Goal: Find contact information: Find contact information

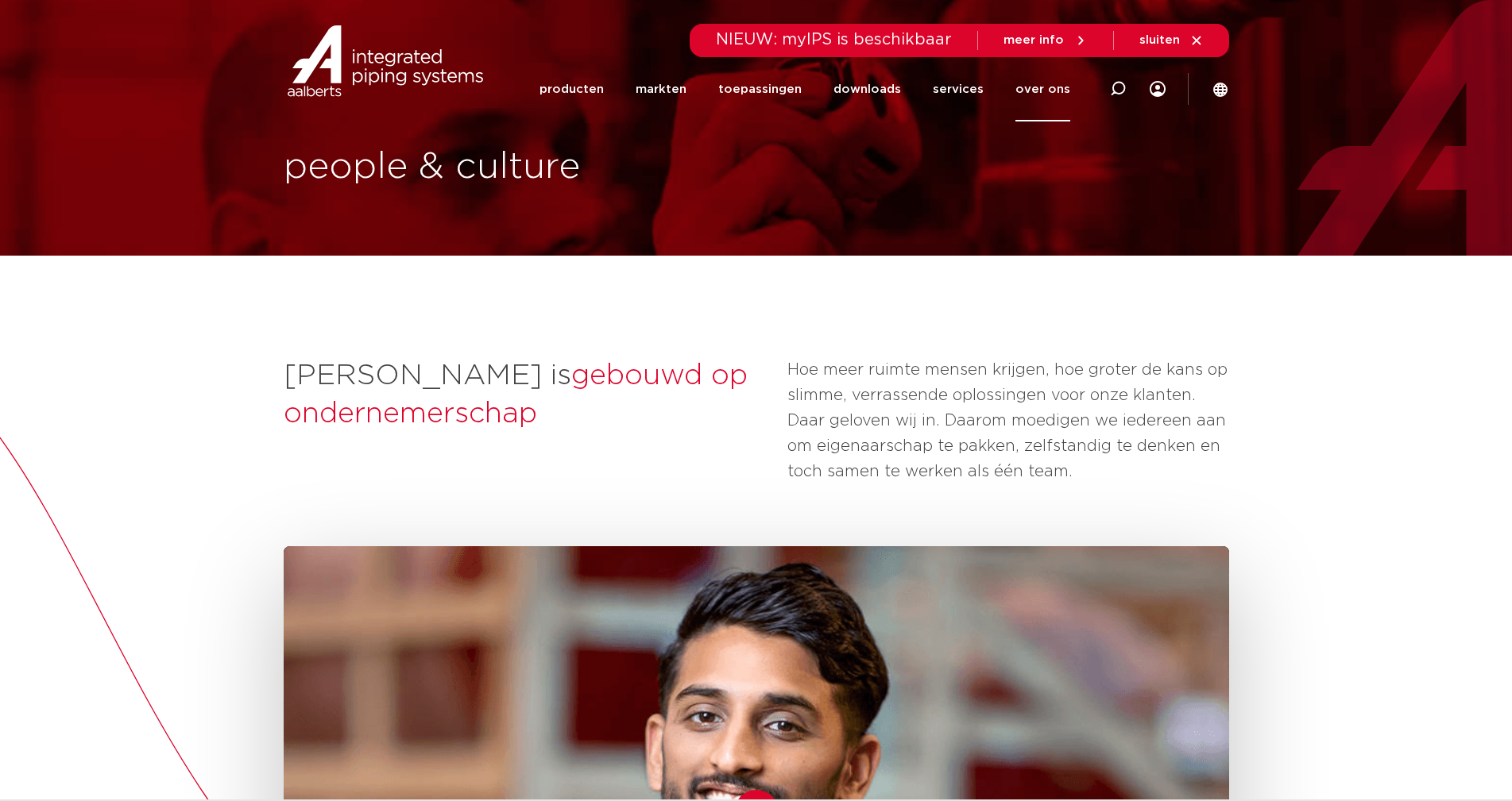
click at [1047, 91] on link "over ons" at bounding box center [1042, 89] width 55 height 65
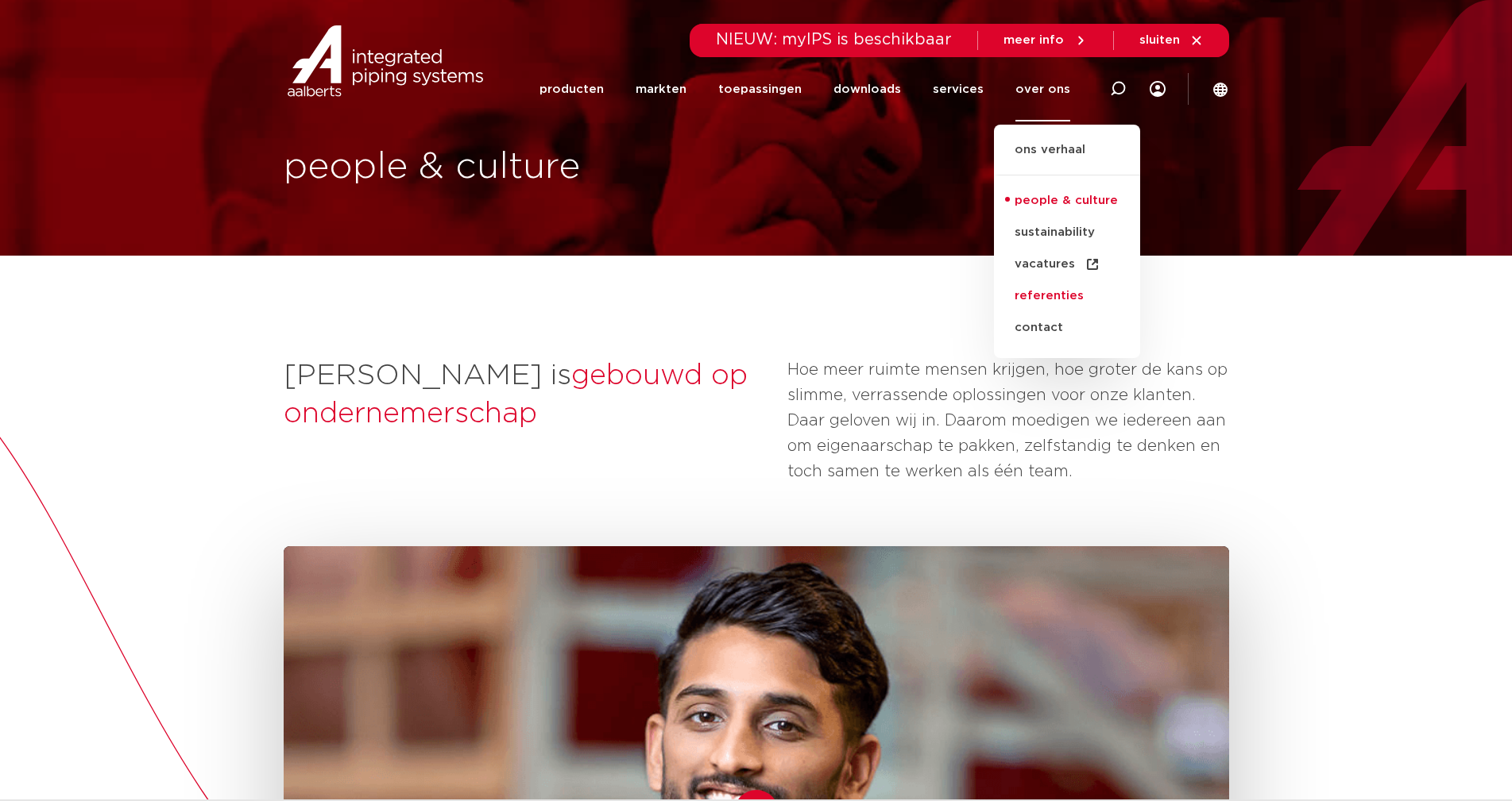
click at [1050, 297] on link "referenties" at bounding box center [1067, 296] width 146 height 32
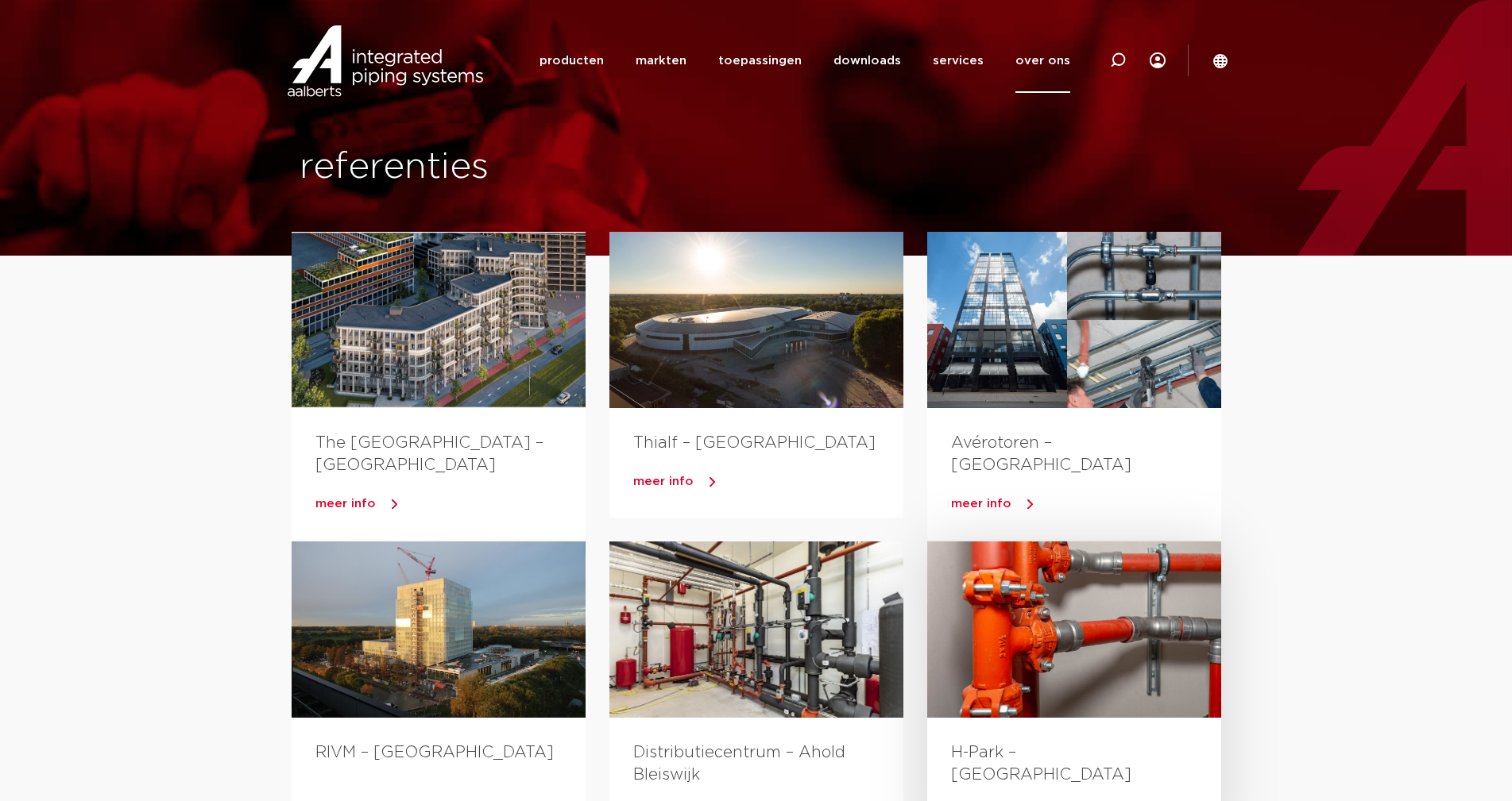
click at [1022, 800] on link "meer info" at bounding box center [1086, 813] width 270 height 24
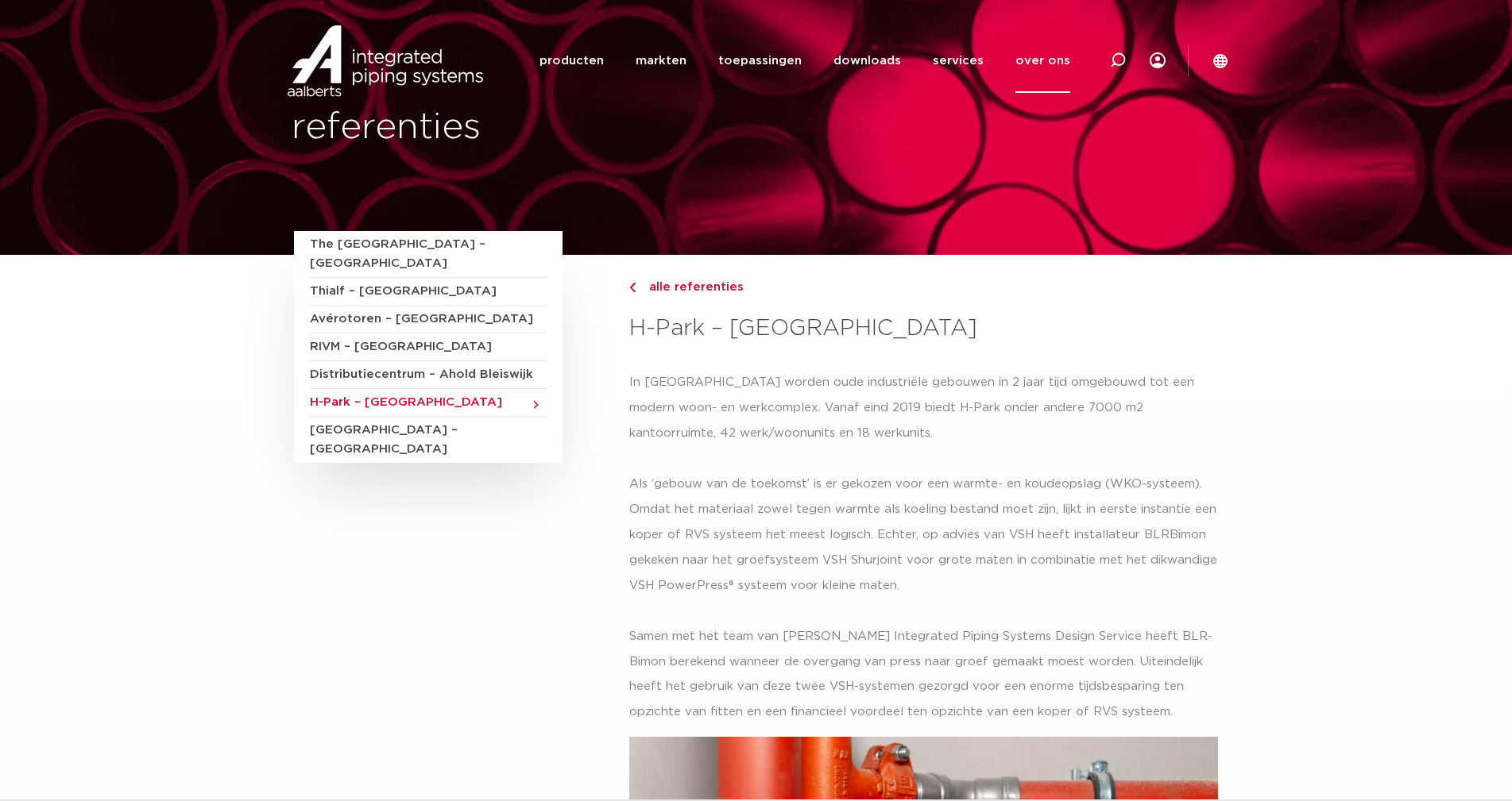
click at [1040, 61] on link "over ons" at bounding box center [1042, 61] width 55 height 65
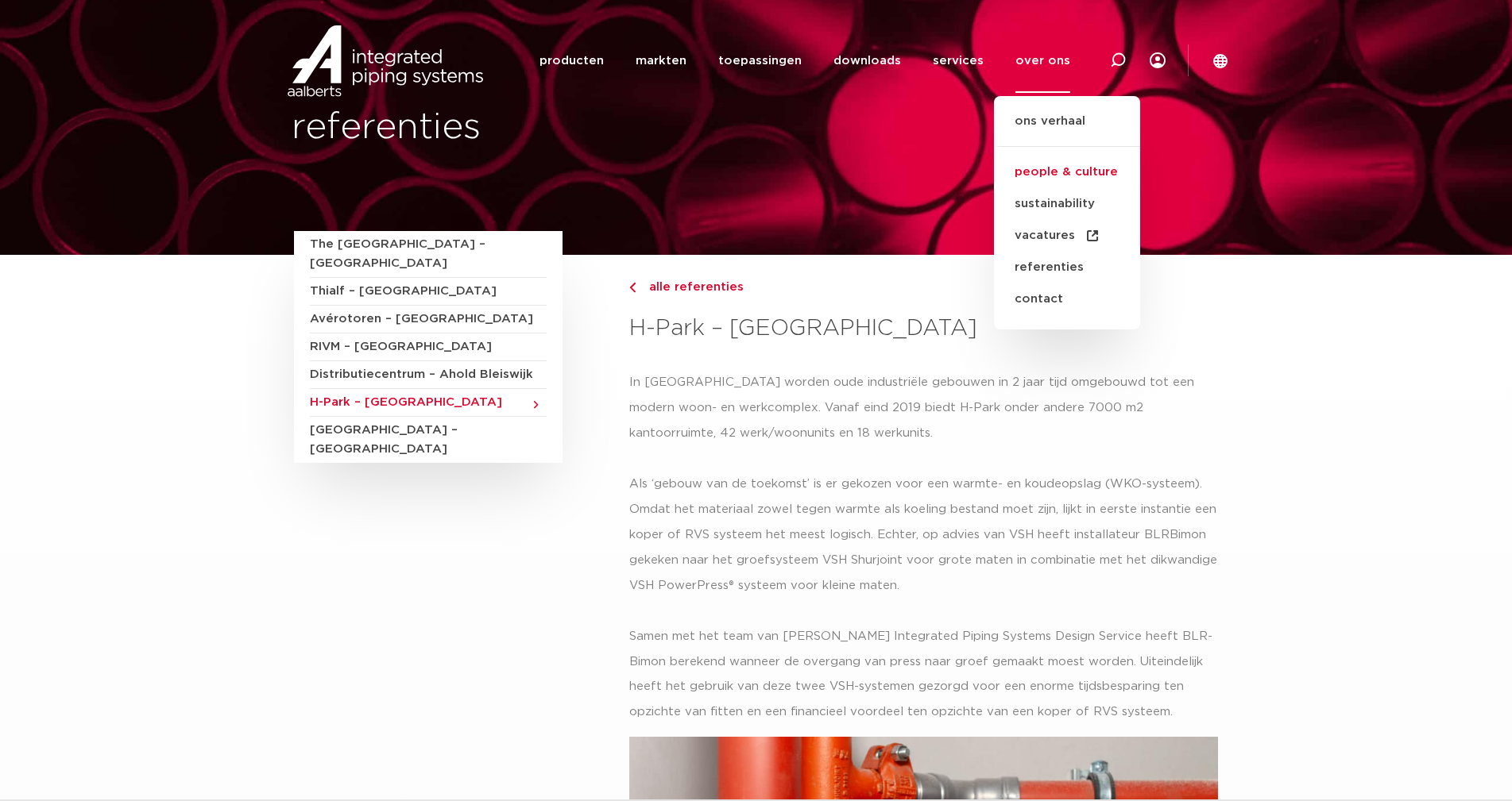
click at [1060, 174] on link "people & culture" at bounding box center [1067, 172] width 146 height 32
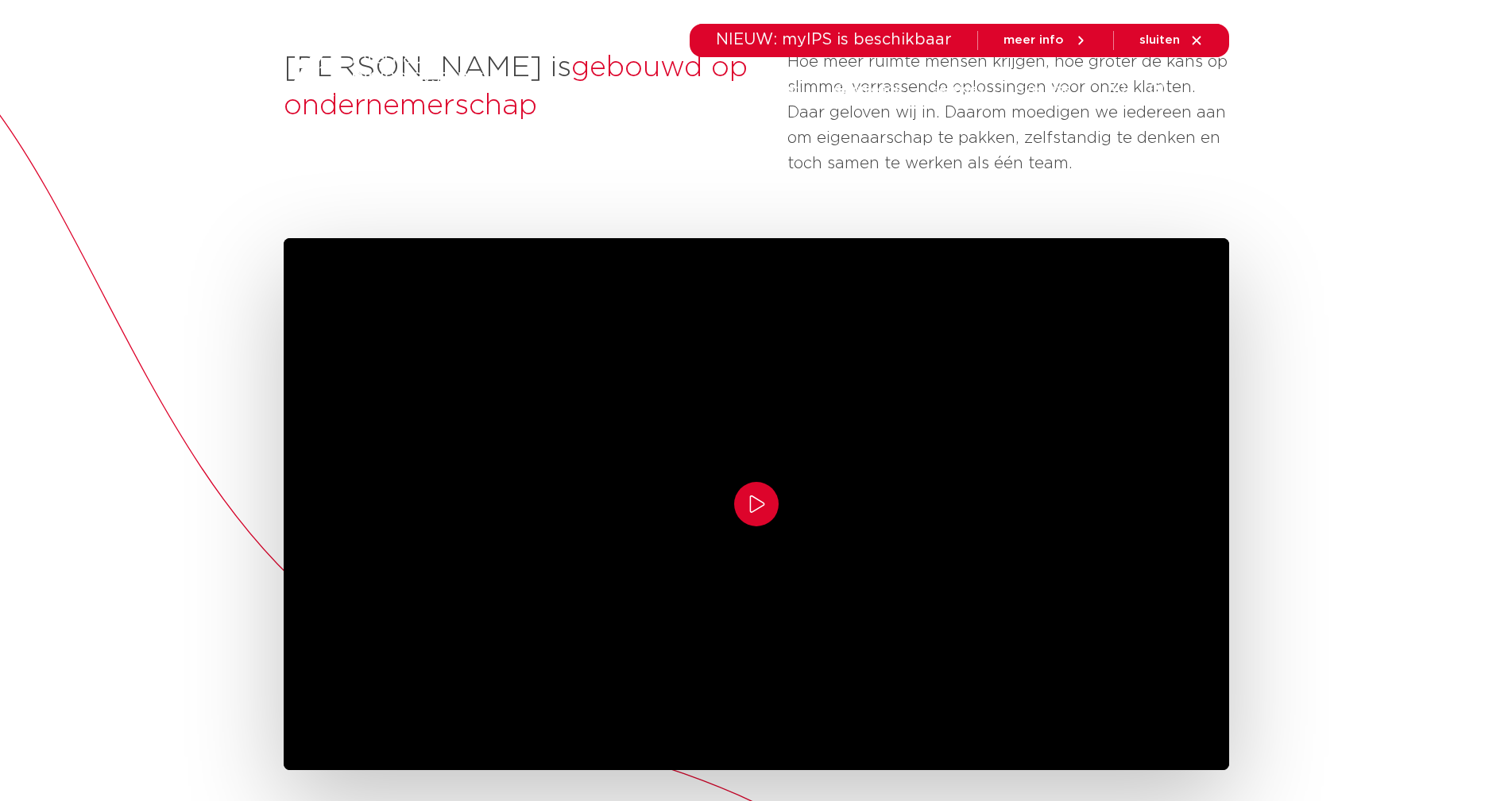
scroll to position [348, 0]
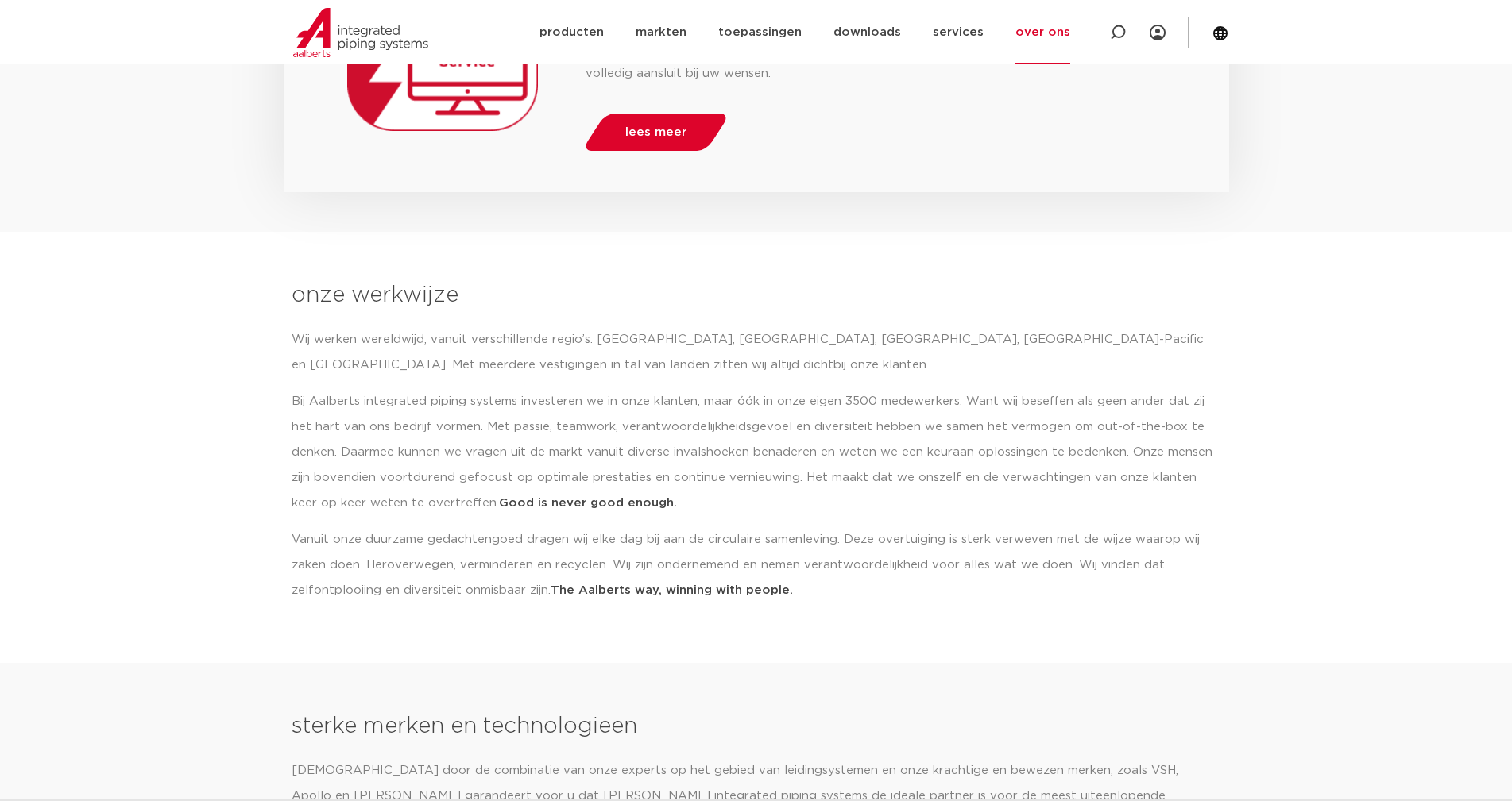
scroll to position [2285, 0]
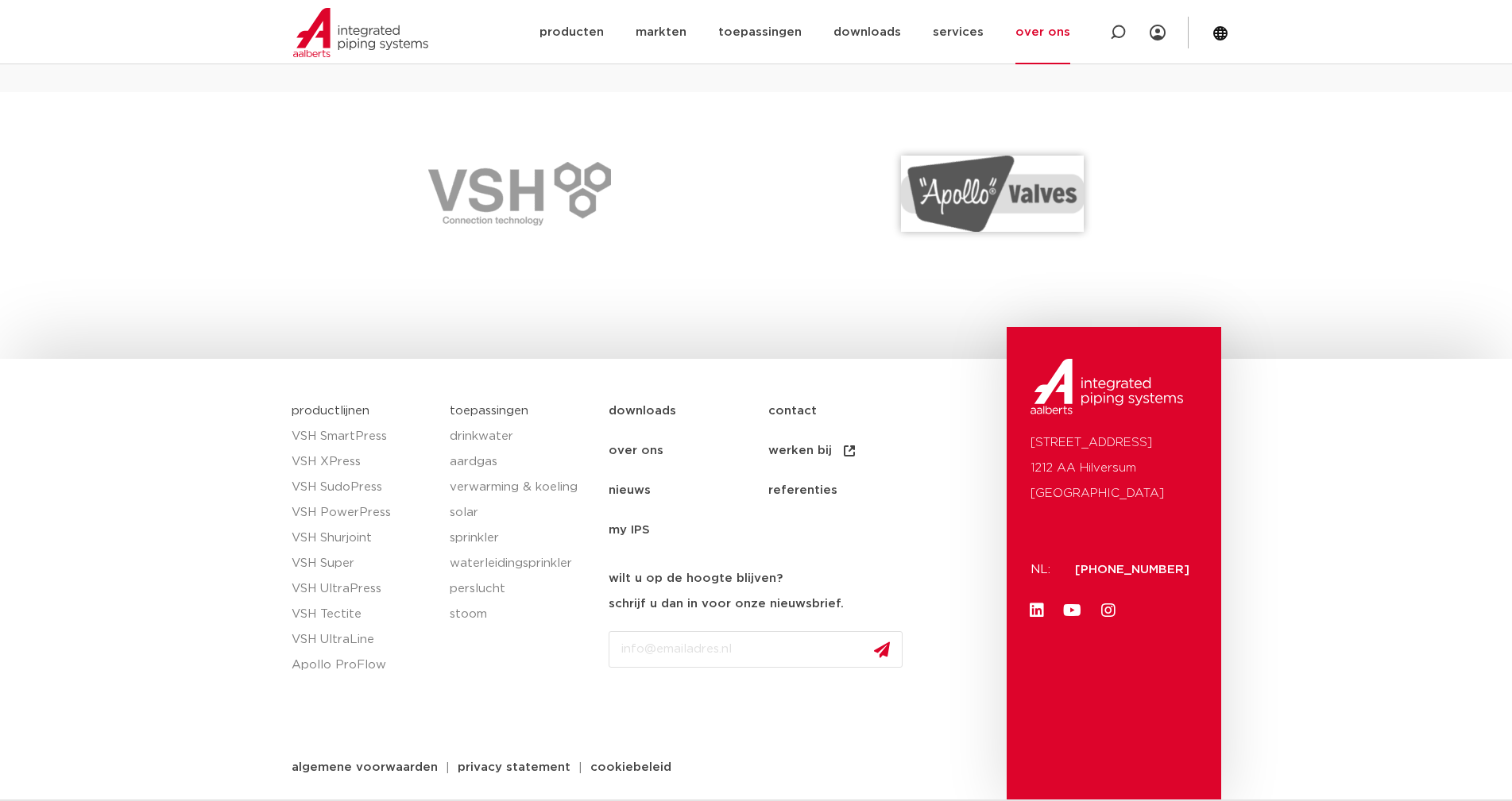
click at [797, 408] on link "contact" at bounding box center [847, 411] width 160 height 39
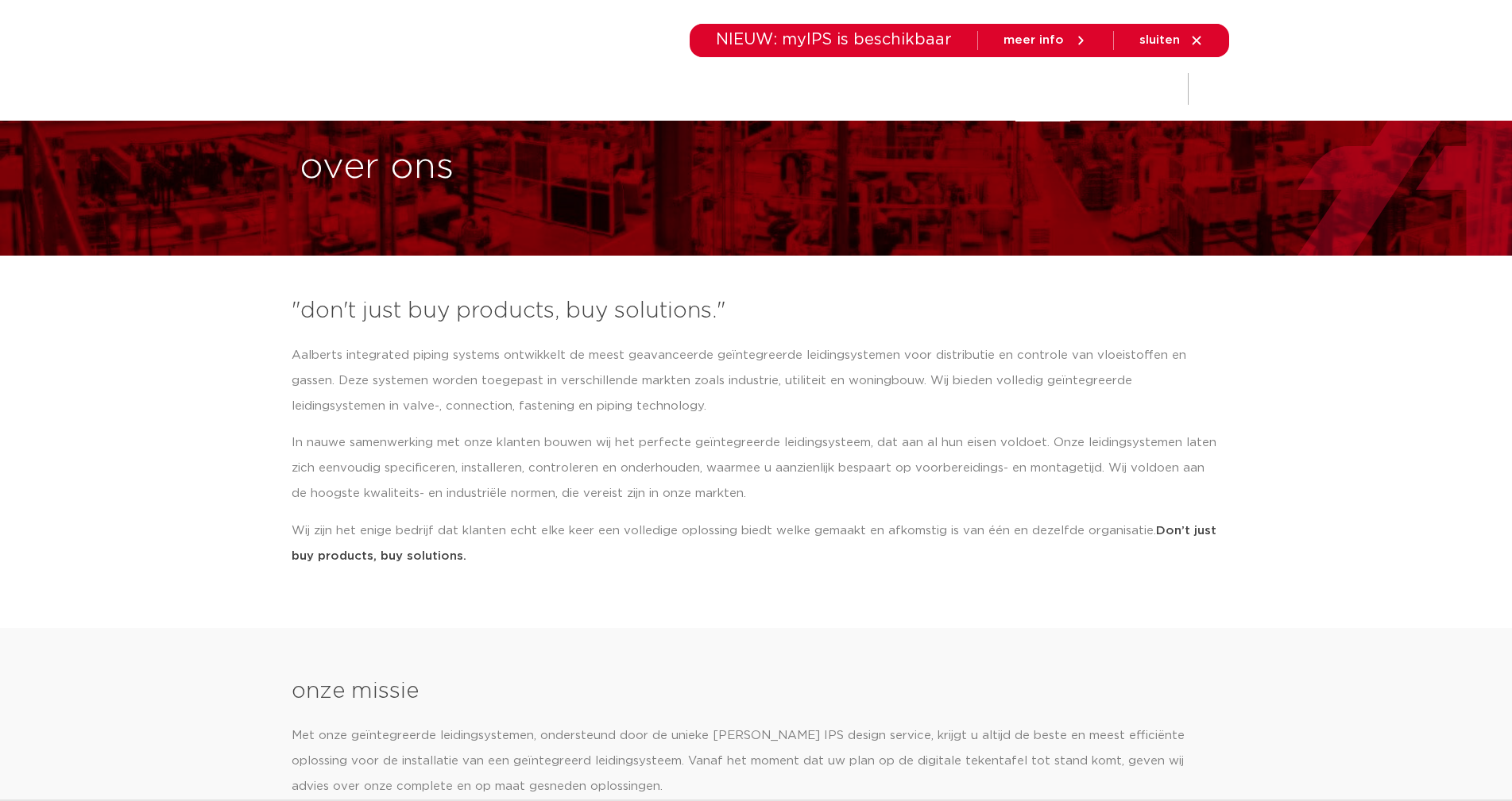
click at [1196, 38] on icon at bounding box center [1196, 40] width 14 height 14
click at [1189, 38] on icon at bounding box center [1196, 40] width 14 height 14
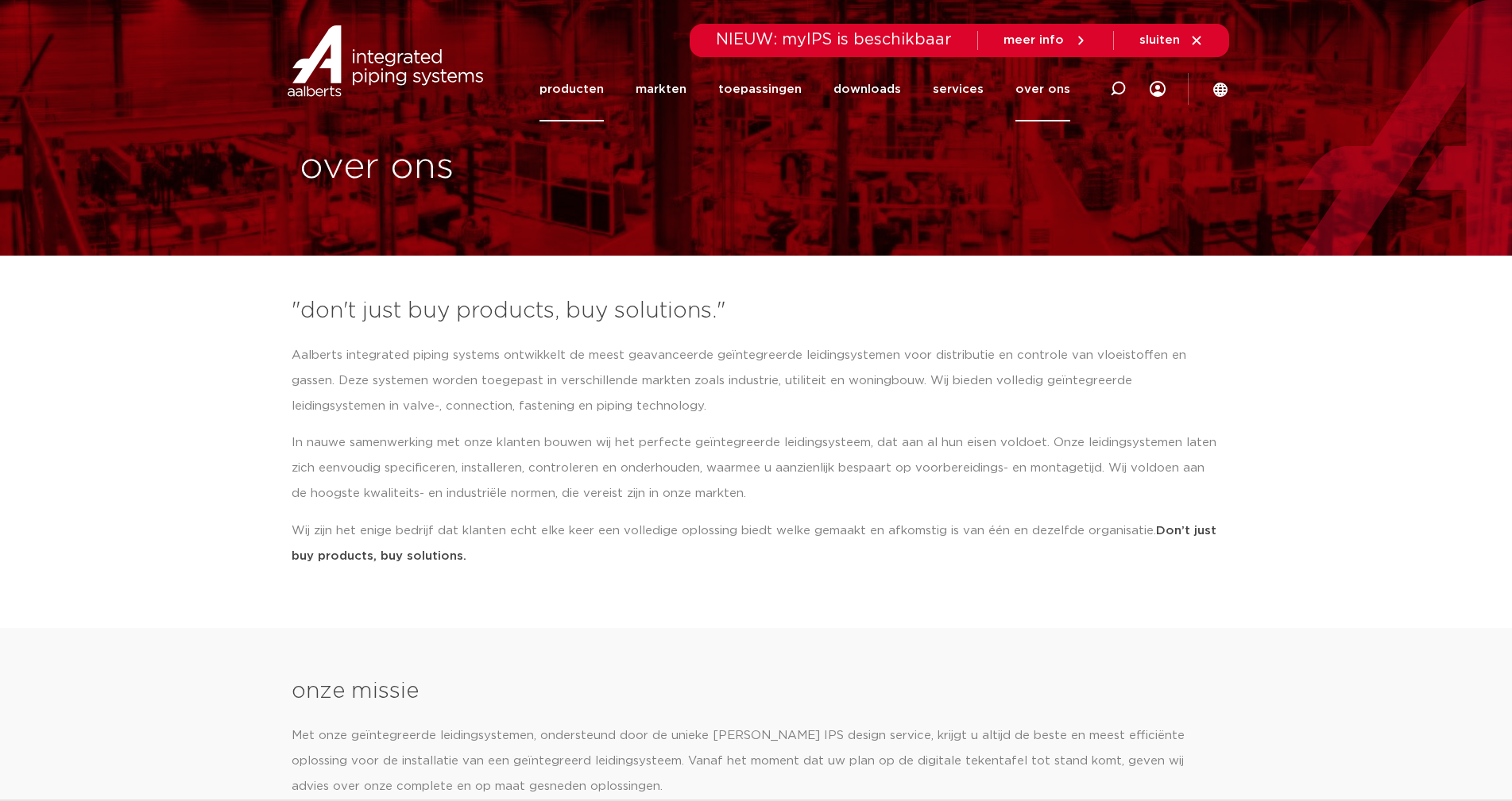
click at [595, 87] on link "producten" at bounding box center [571, 89] width 65 height 65
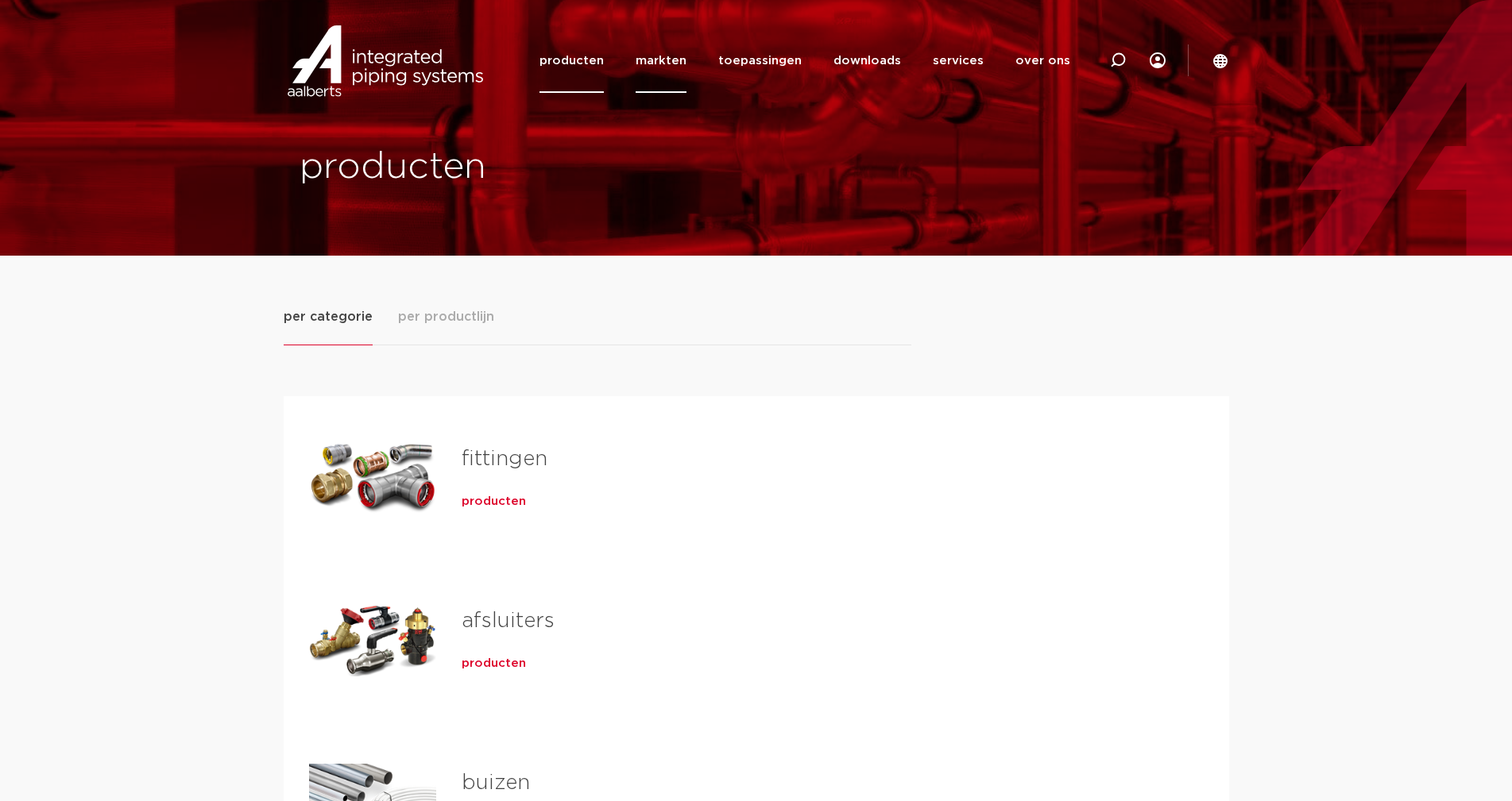
click at [666, 57] on link "markten" at bounding box center [661, 61] width 51 height 65
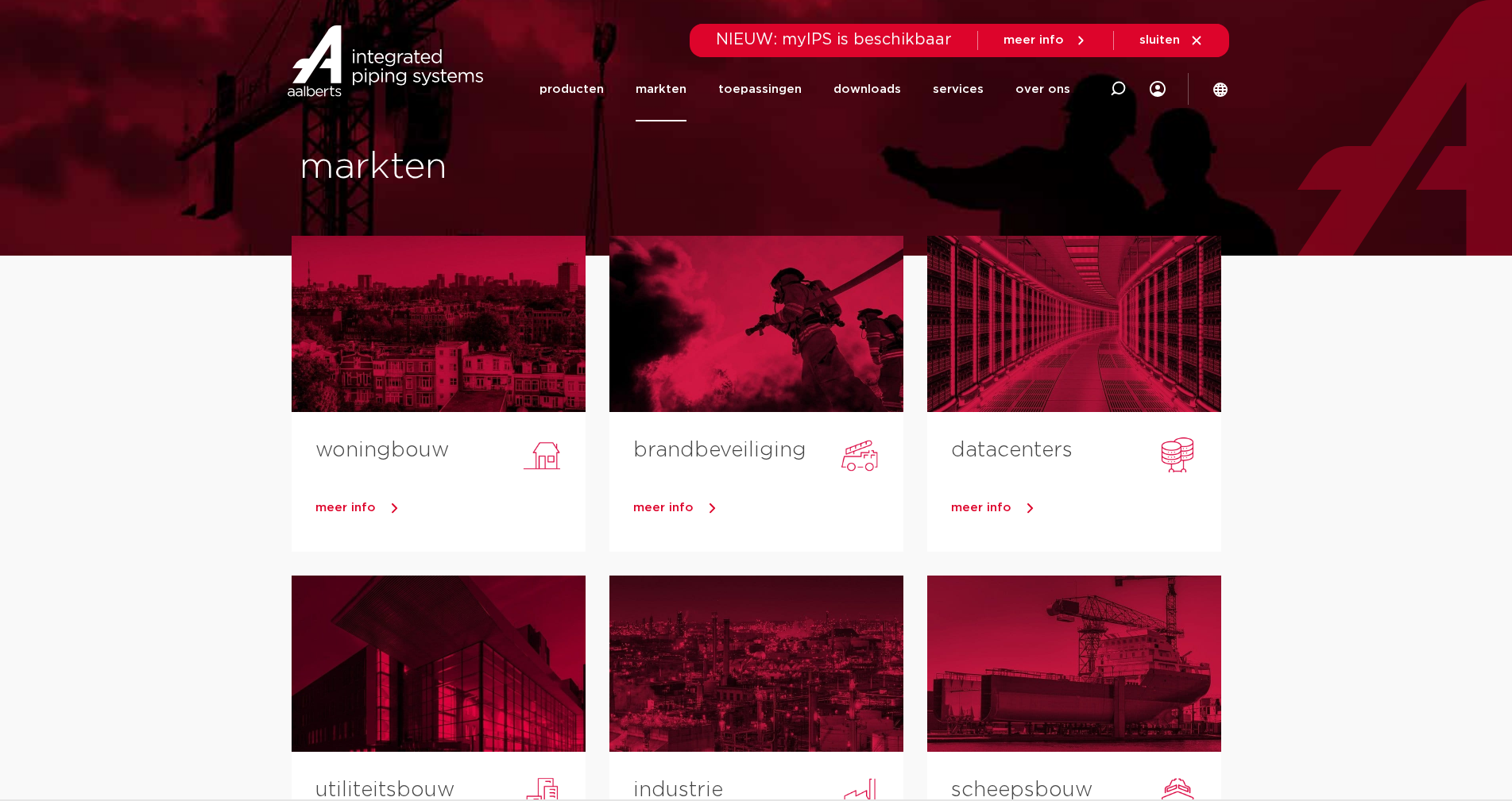
scroll to position [397, 0]
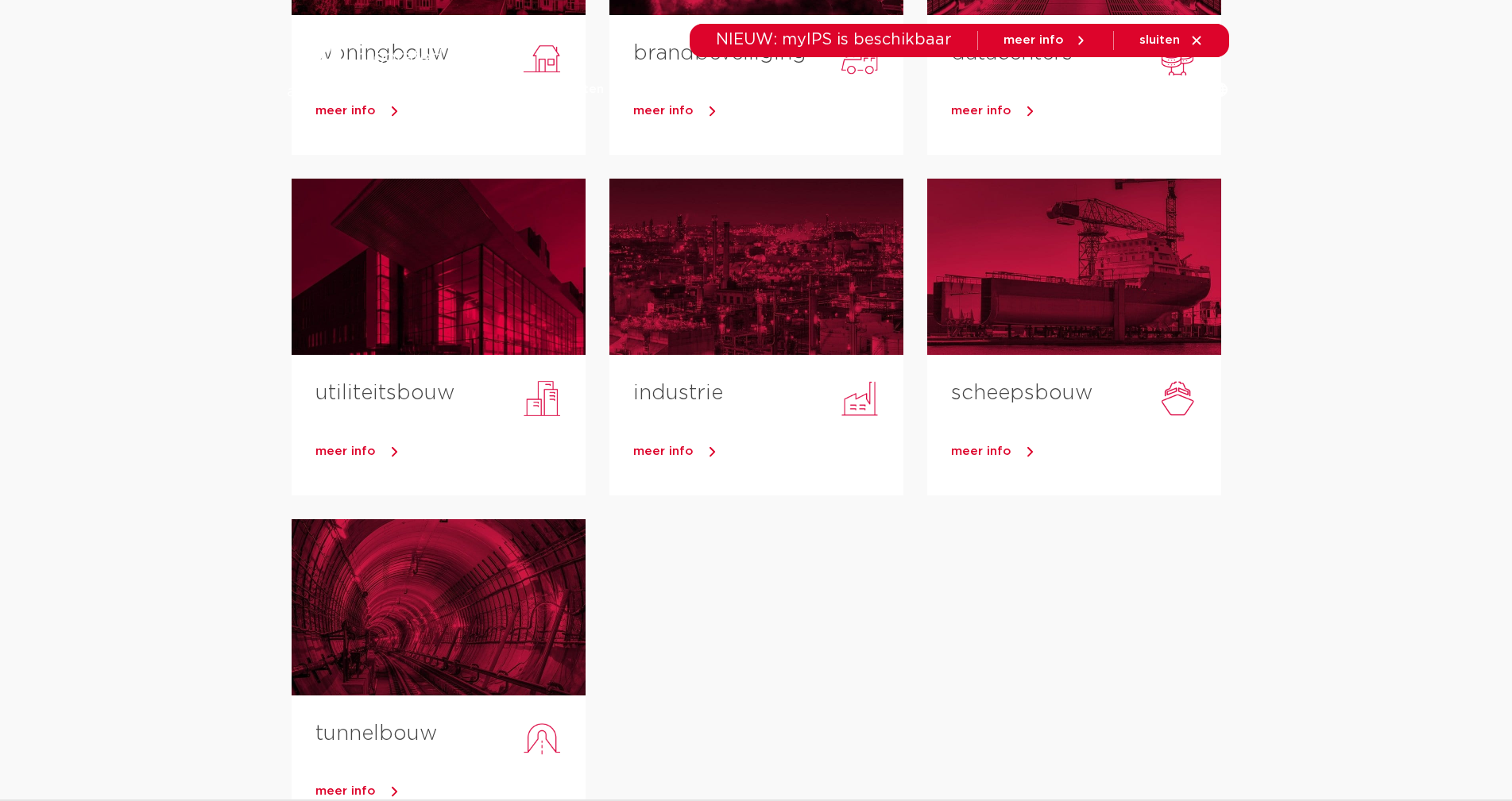
click at [776, 94] on link "toepassingen" at bounding box center [760, 89] width 84 height 65
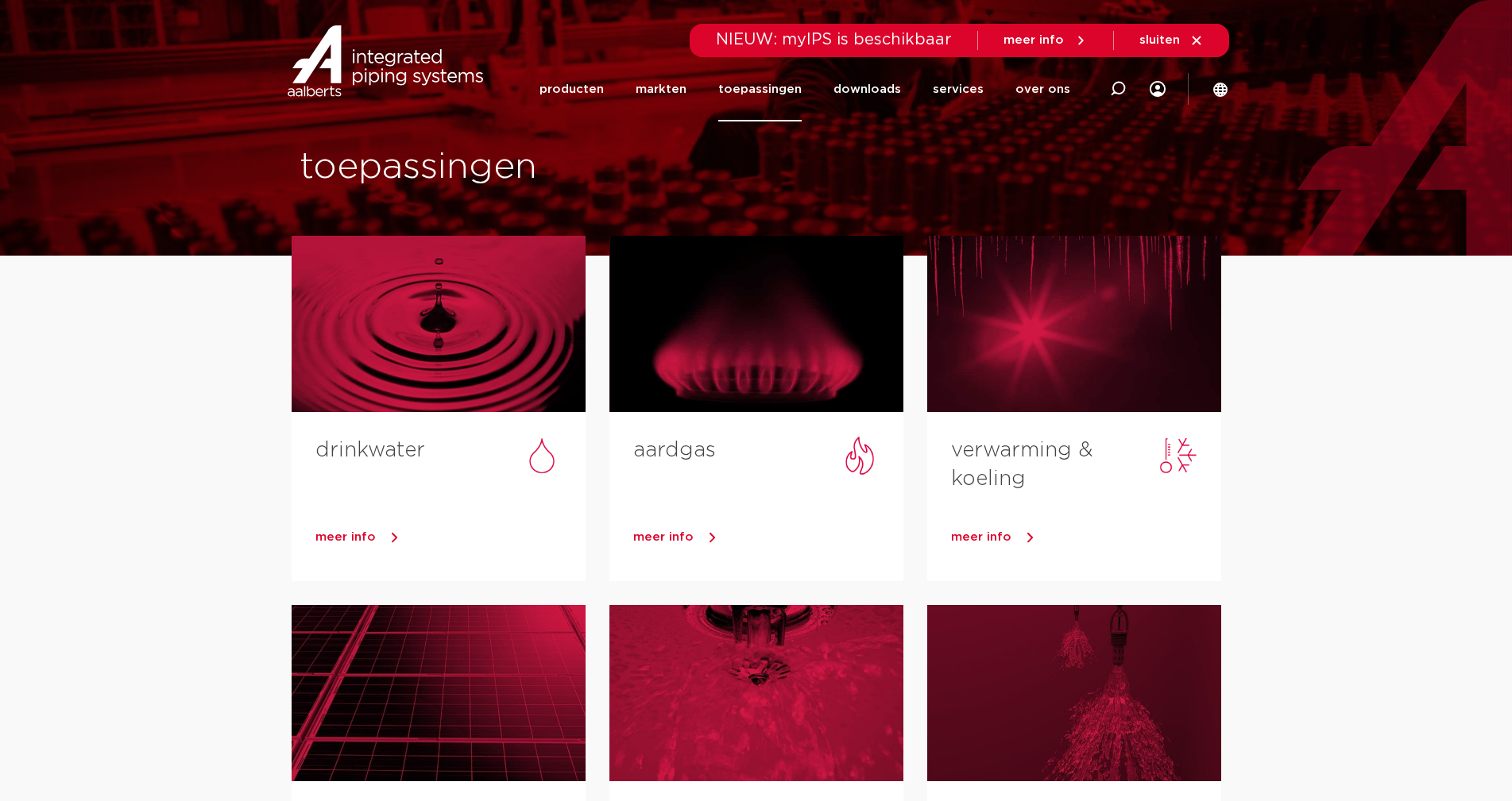
click at [972, 87] on link "services" at bounding box center [958, 89] width 51 height 65
click at [958, 90] on link "services" at bounding box center [958, 89] width 51 height 65
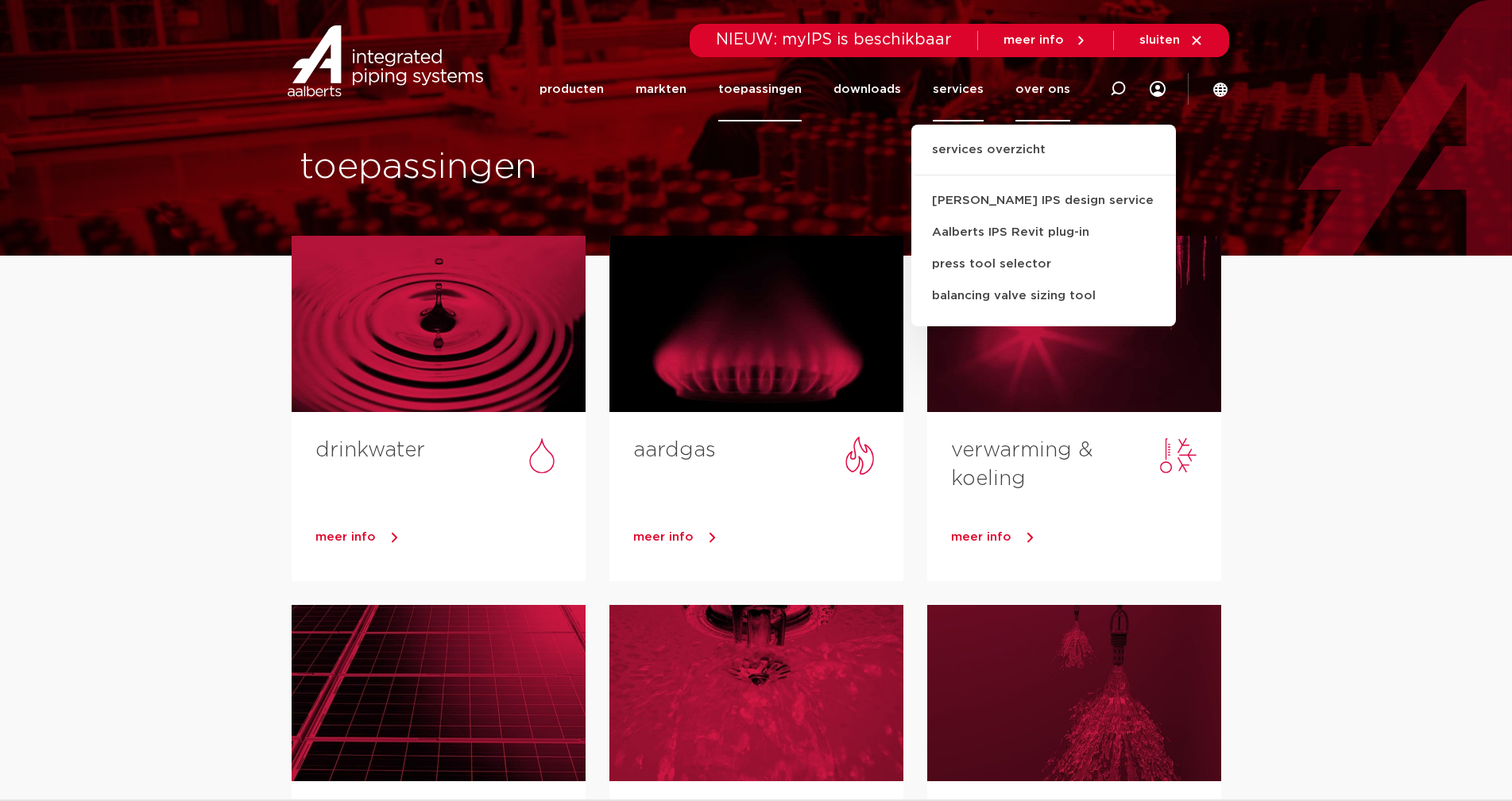
click at [1035, 85] on link "over ons" at bounding box center [1042, 89] width 55 height 65
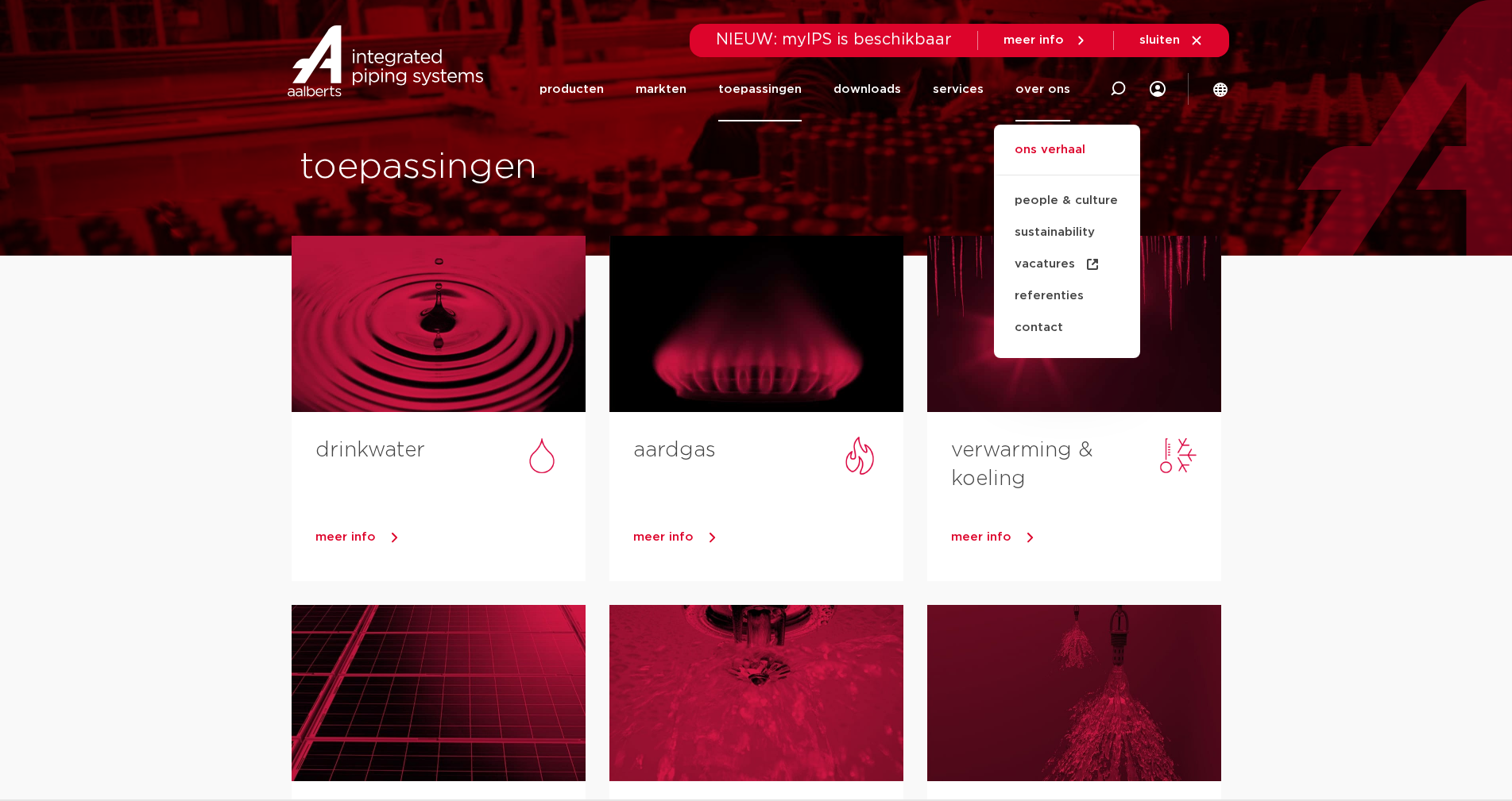
click at [1060, 152] on link "ons verhaal" at bounding box center [1067, 158] width 146 height 35
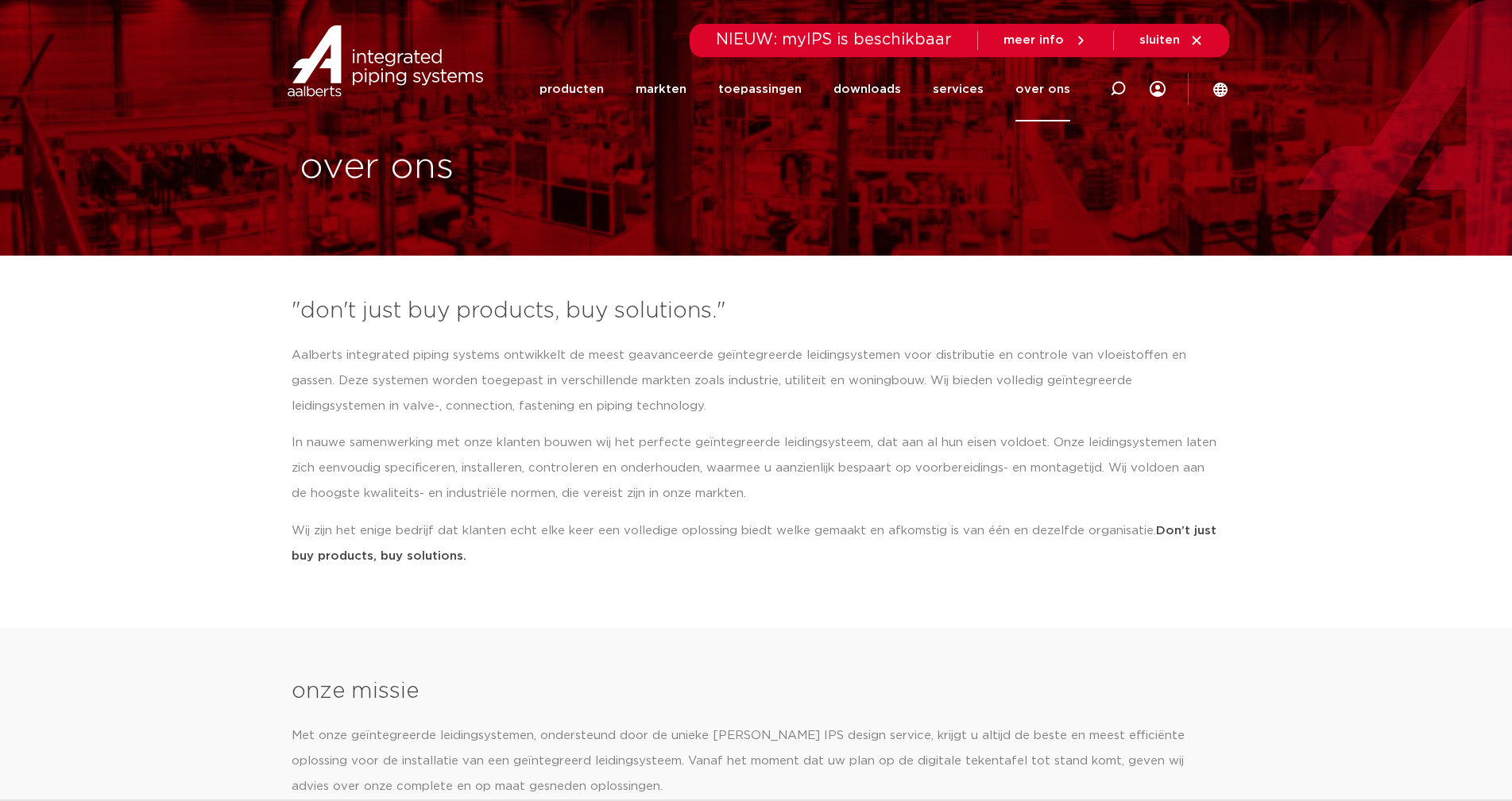
click at [1044, 88] on link "over ons" at bounding box center [1042, 89] width 55 height 65
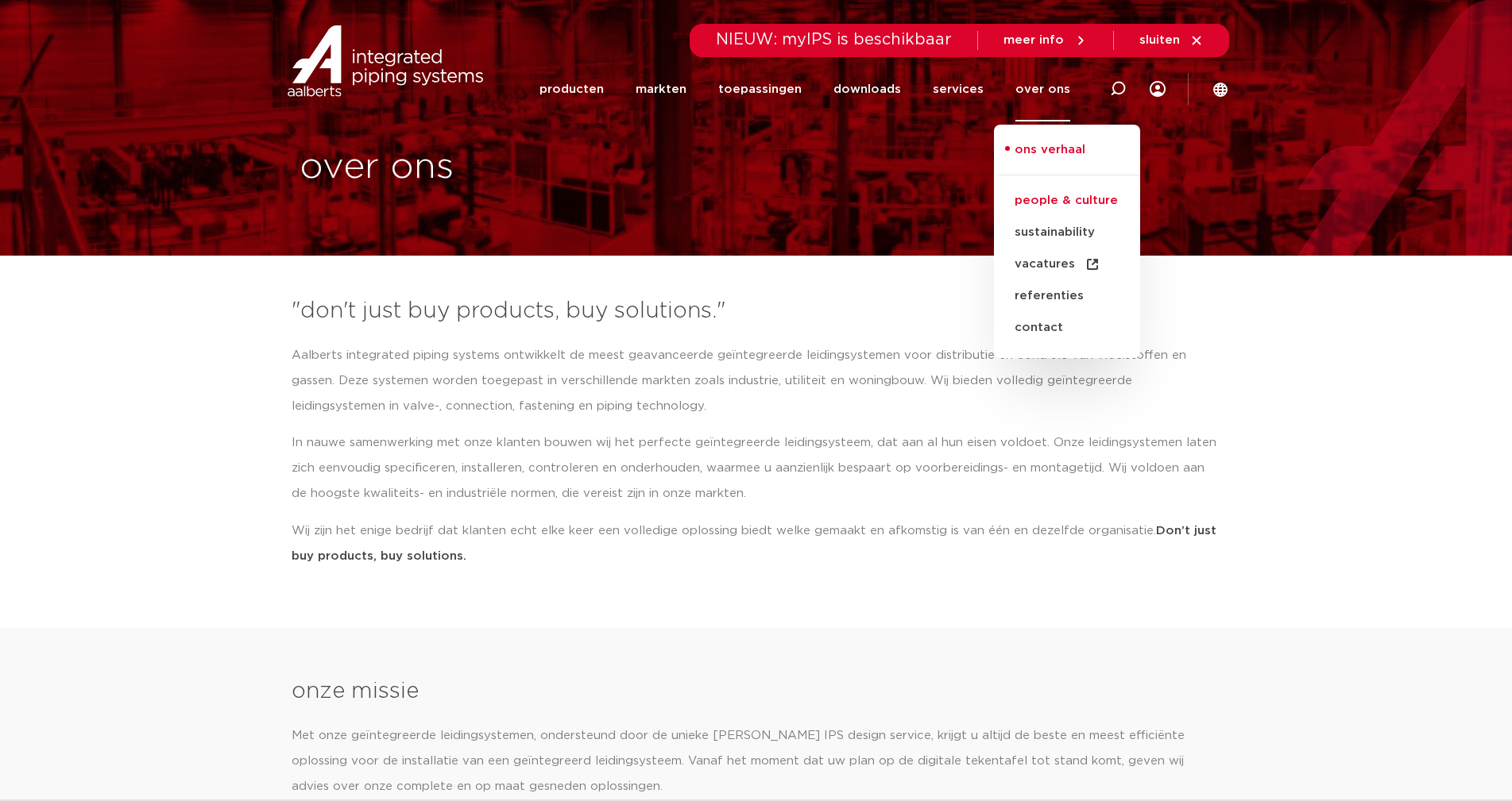
click at [1047, 199] on link "people & culture" at bounding box center [1067, 201] width 146 height 32
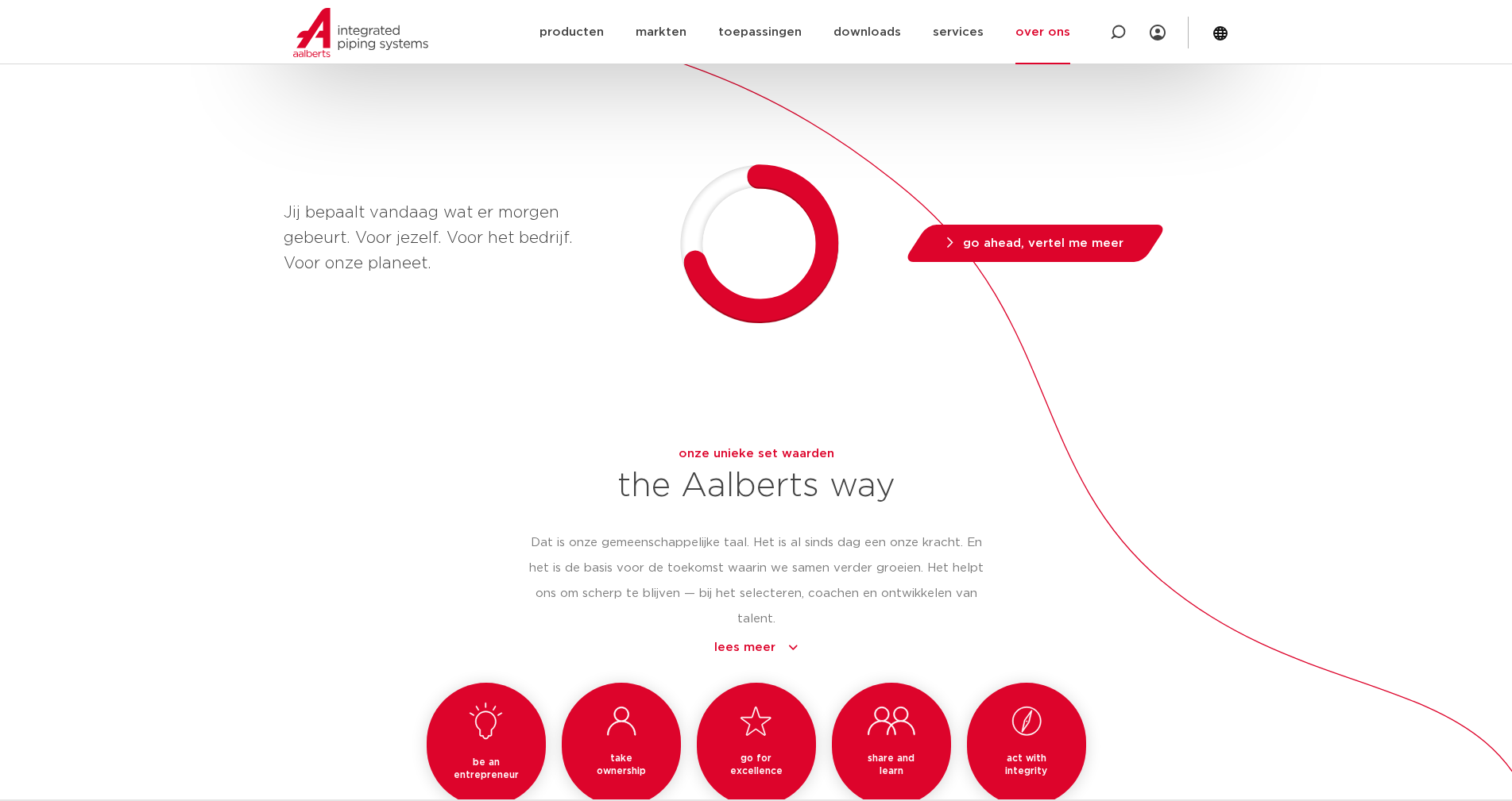
scroll to position [1350, 0]
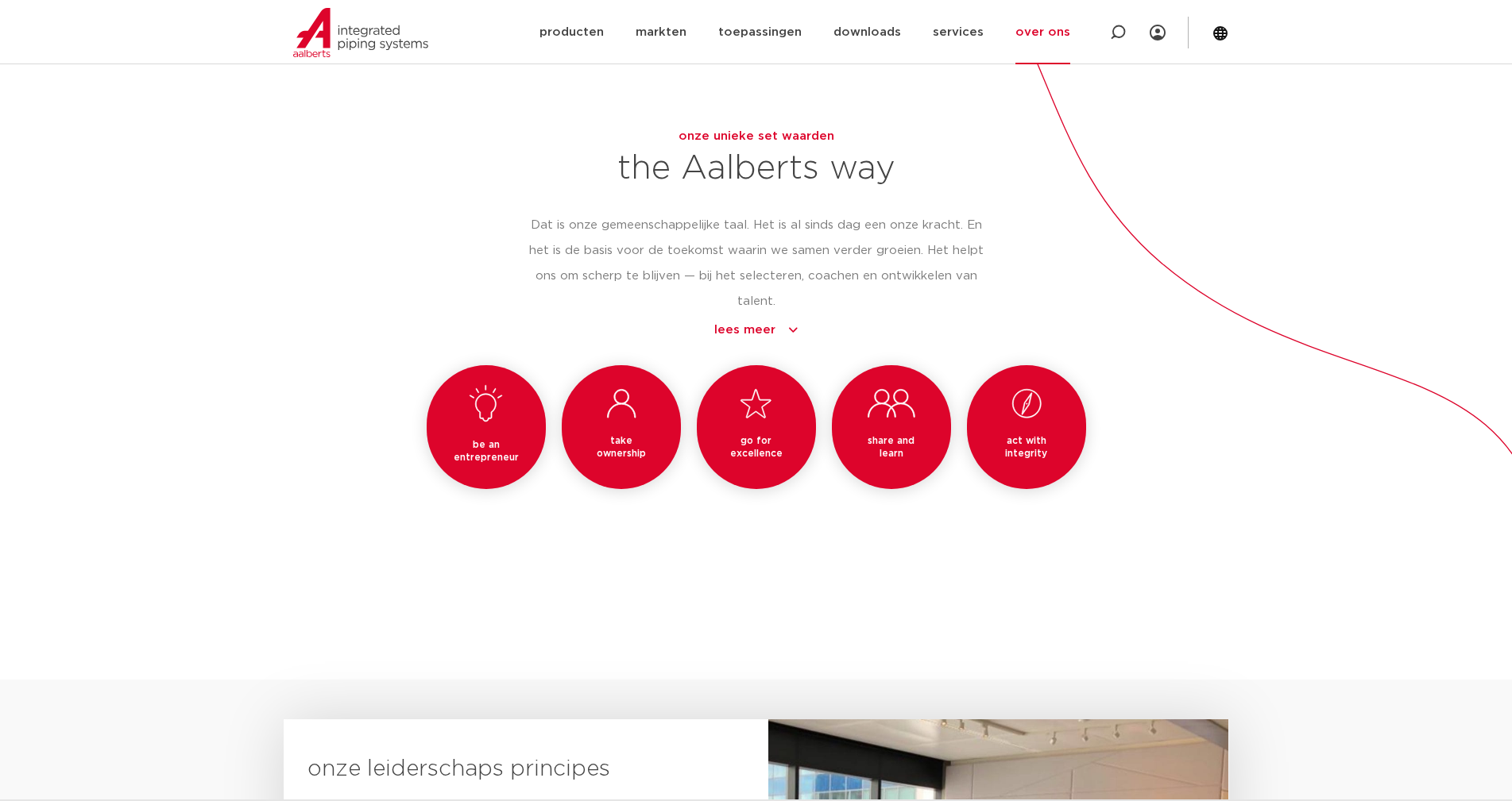
click at [766, 340] on link "lees meer" at bounding box center [756, 330] width 456 height 19
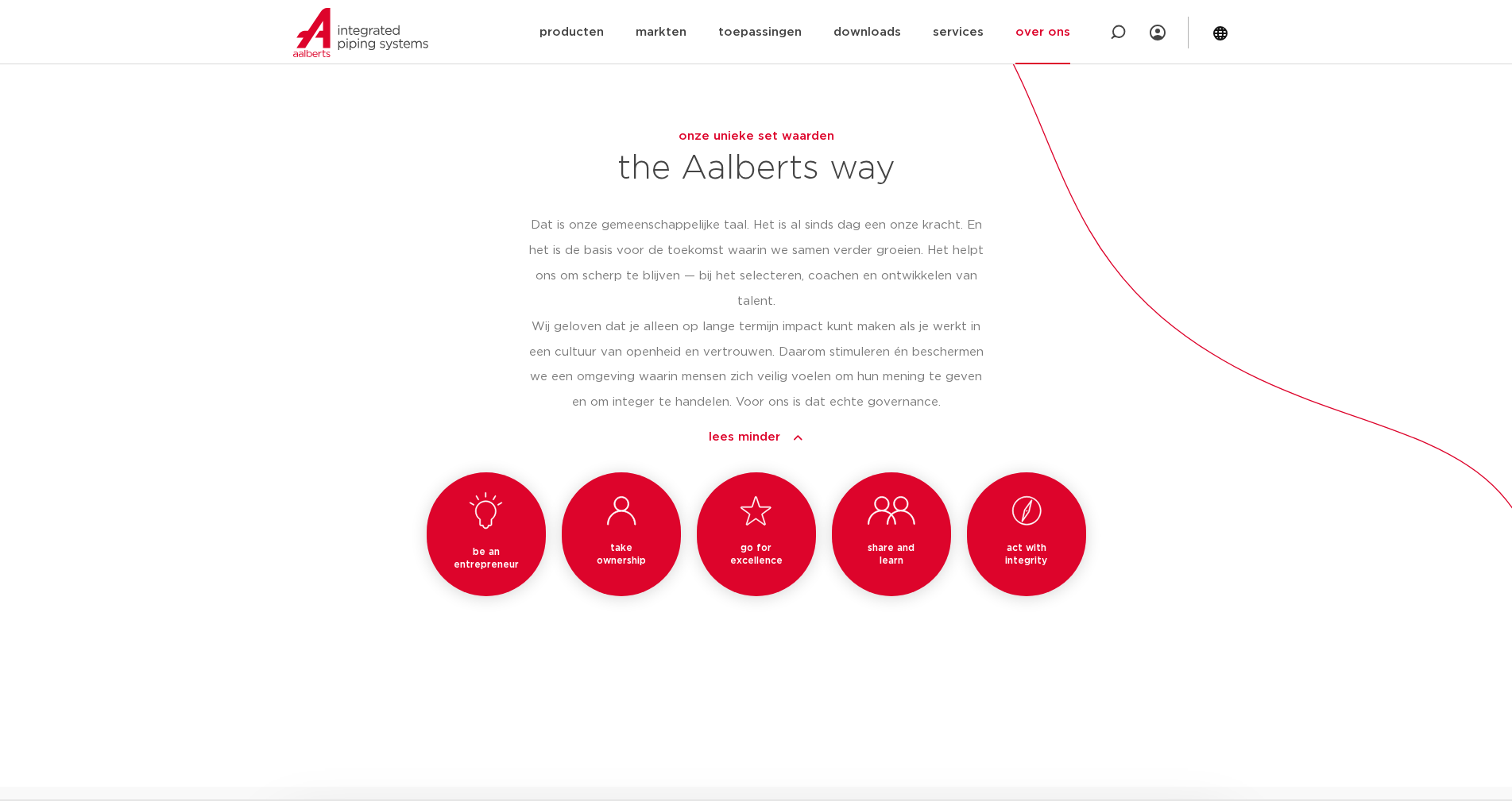
click at [789, 447] on link "lees minder" at bounding box center [756, 437] width 456 height 19
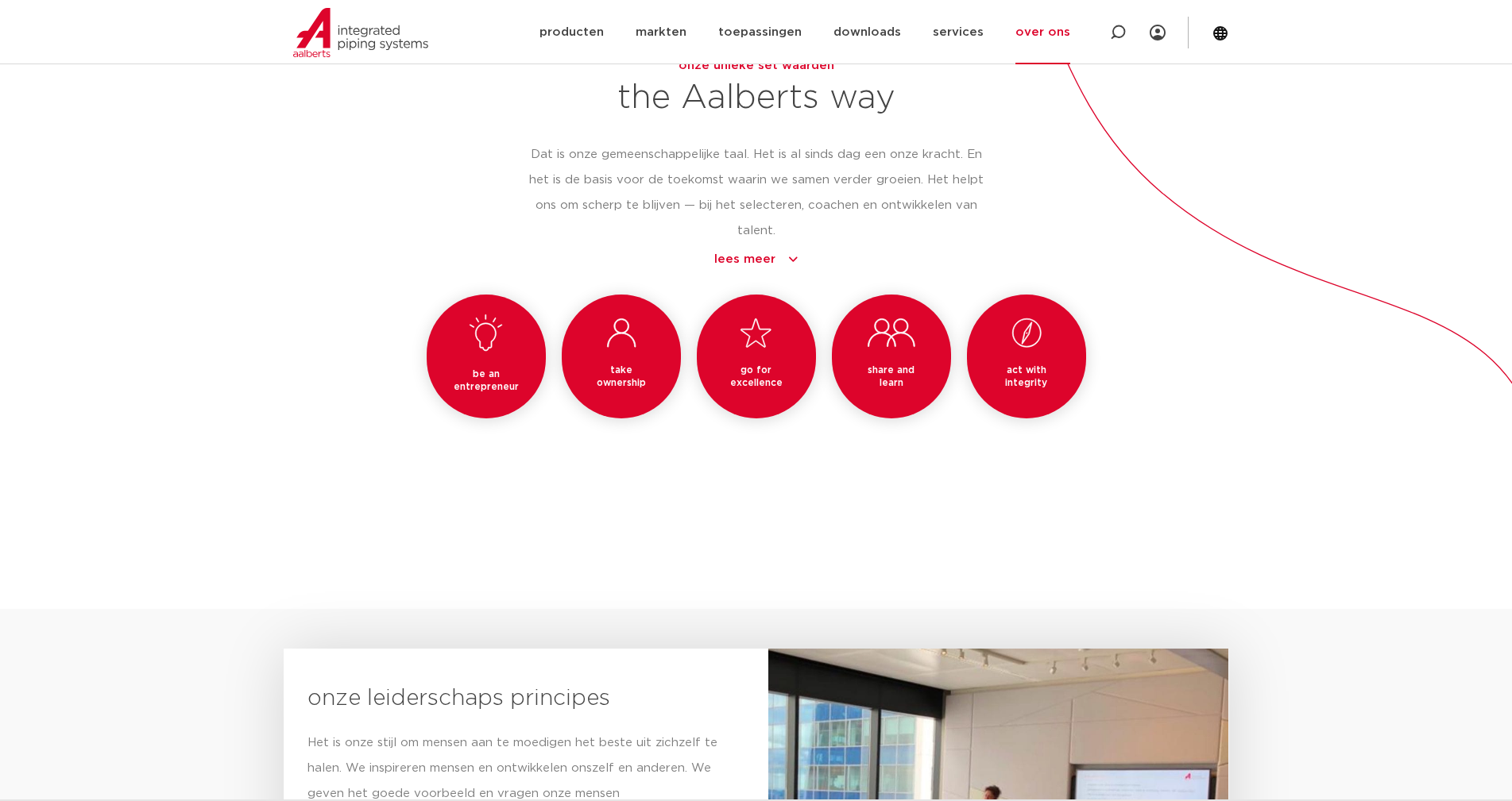
scroll to position [1376, 0]
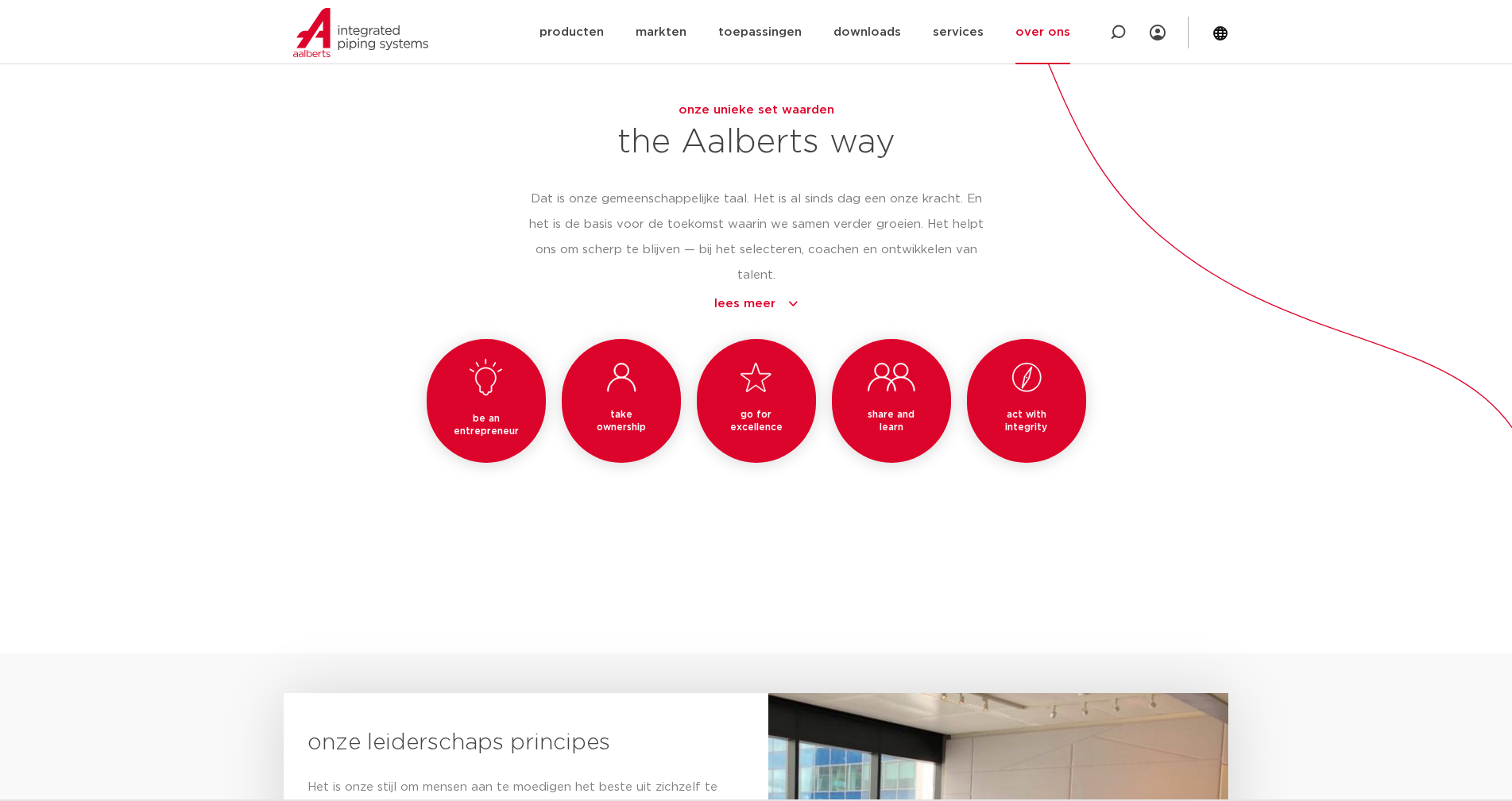
click at [1046, 60] on link "over ons" at bounding box center [1042, 32] width 55 height 65
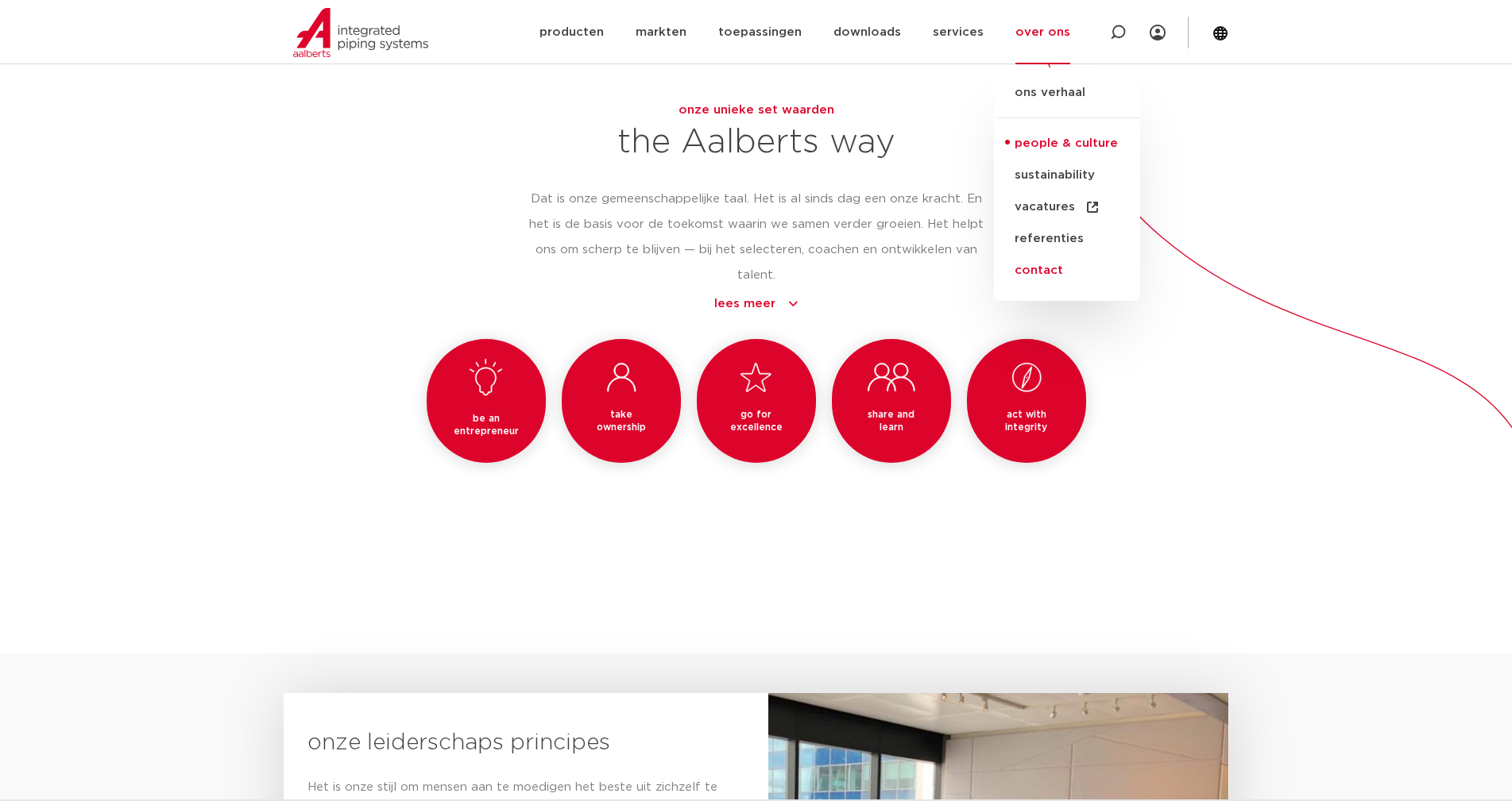
click at [1051, 271] on link "contact" at bounding box center [1067, 270] width 146 height 32
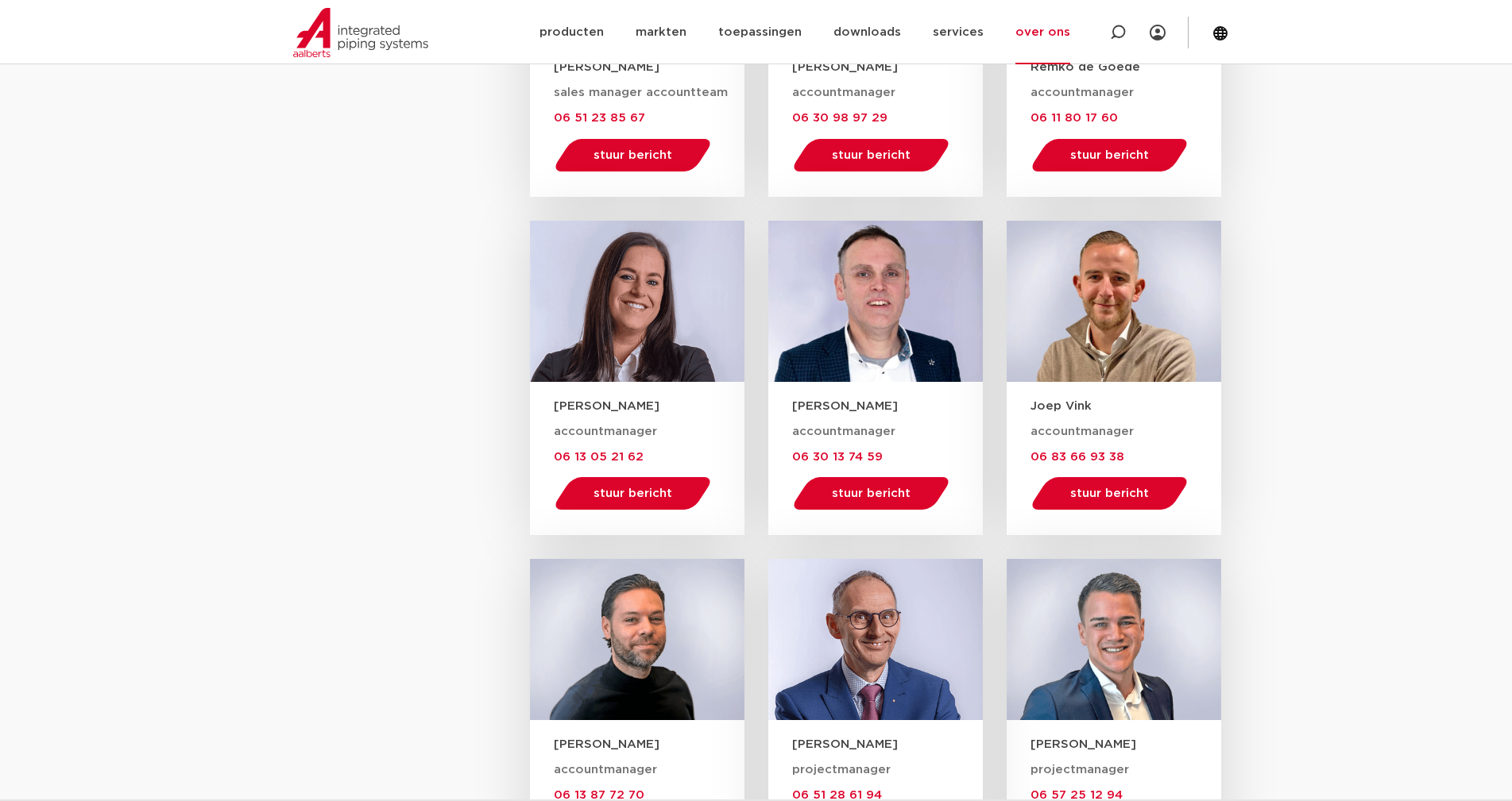
scroll to position [1270, 0]
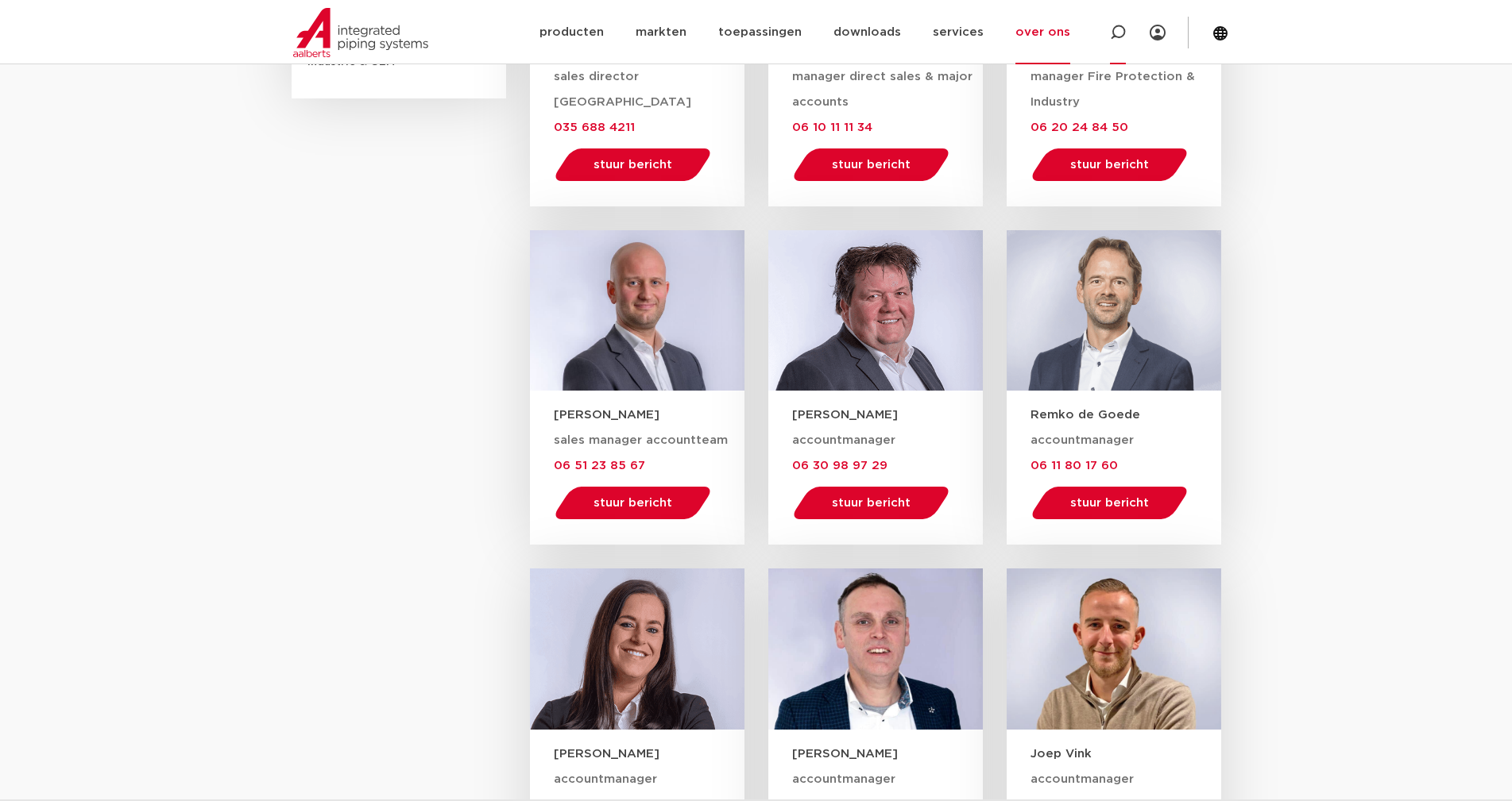
click at [1115, 27] on icon at bounding box center [1117, 32] width 19 height 19
type input "[PERSON_NAME]"
click button "Zoeken" at bounding box center [0, 0] width 0 height 0
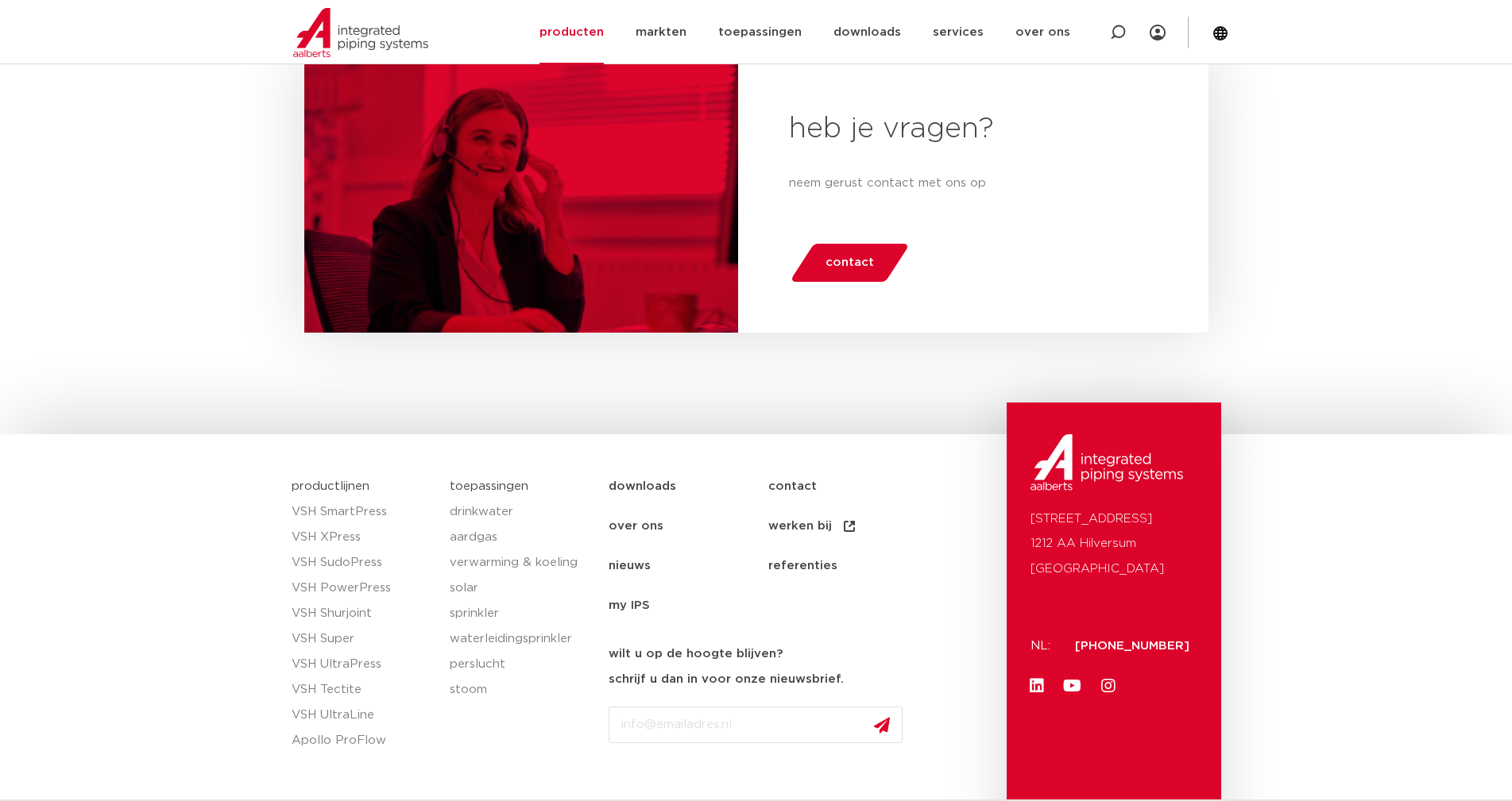
scroll to position [1021, 0]
